Goal: Transaction & Acquisition: Purchase product/service

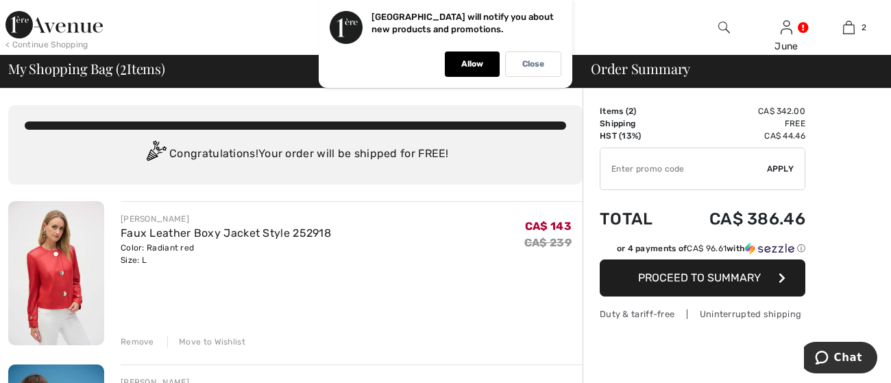
click at [136, 339] on div "Remove" at bounding box center [138, 341] width 34 height 12
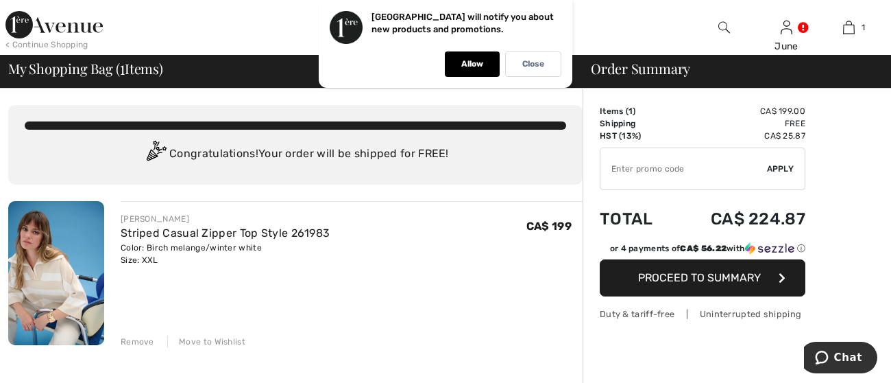
click at [693, 280] on span "Proceed to Summary" at bounding box center [699, 277] width 123 height 13
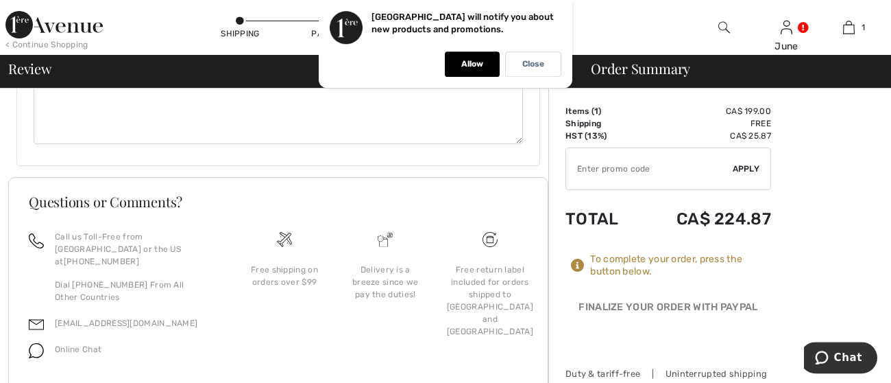
scroll to position [762, 0]
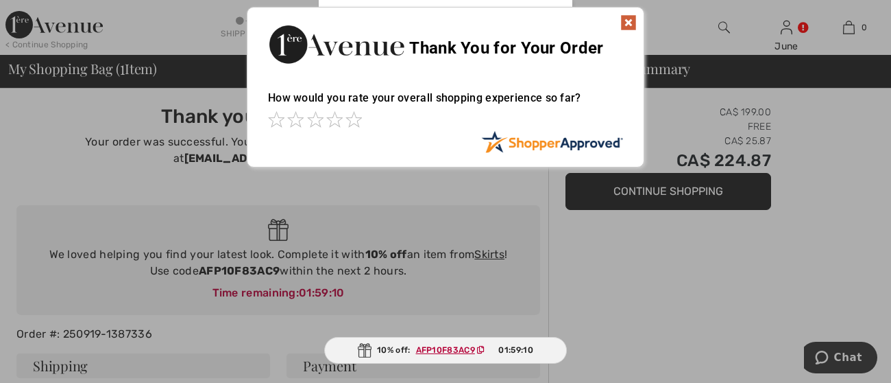
click at [635, 19] on img at bounding box center [628, 22] width 16 height 16
